Goal: Navigation & Orientation: Find specific page/section

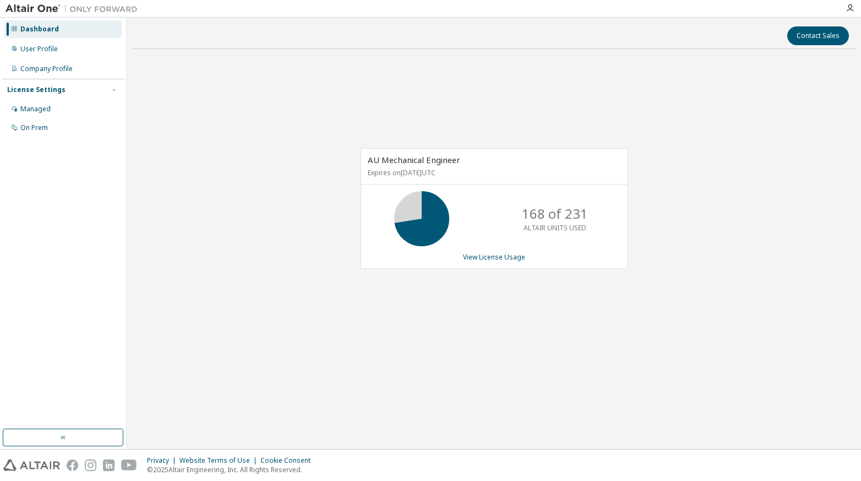
click at [581, 73] on div "AU Mechanical Engineer Expires on June 1, 2026 UTC 168 of 231 ALTAIR UNITS USED…" at bounding box center [493, 214] width 723 height 312
